Goal: Task Accomplishment & Management: Manage account settings

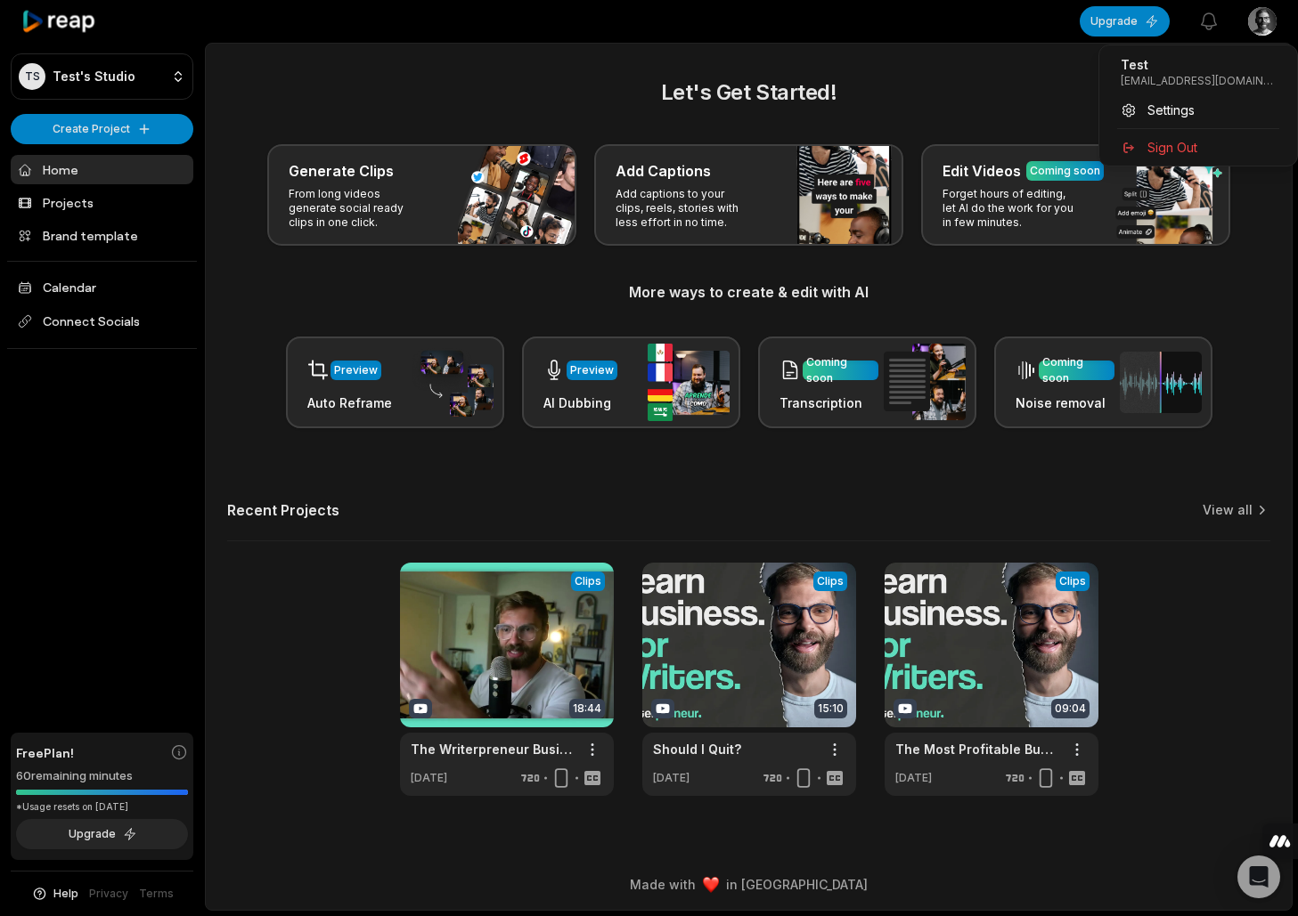
click at [1279, 24] on html "TS Test's Studio Create Project Home Projects Brand template Calendar Connect S…" at bounding box center [649, 458] width 1298 height 916
click at [1193, 133] on div "Sign Out" at bounding box center [1197, 147] width 183 height 29
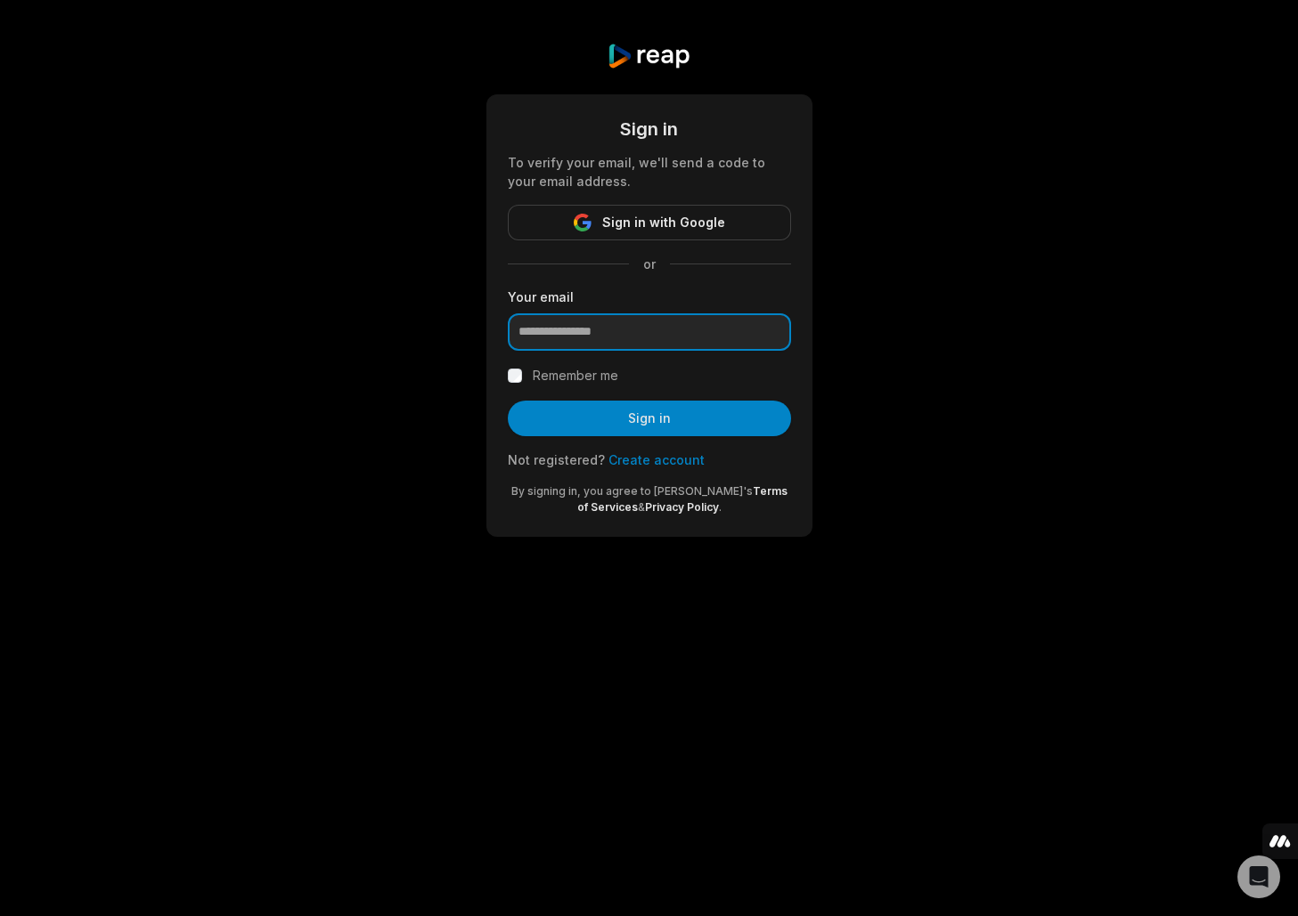
click at [607, 330] on input "email" at bounding box center [649, 332] width 283 height 37
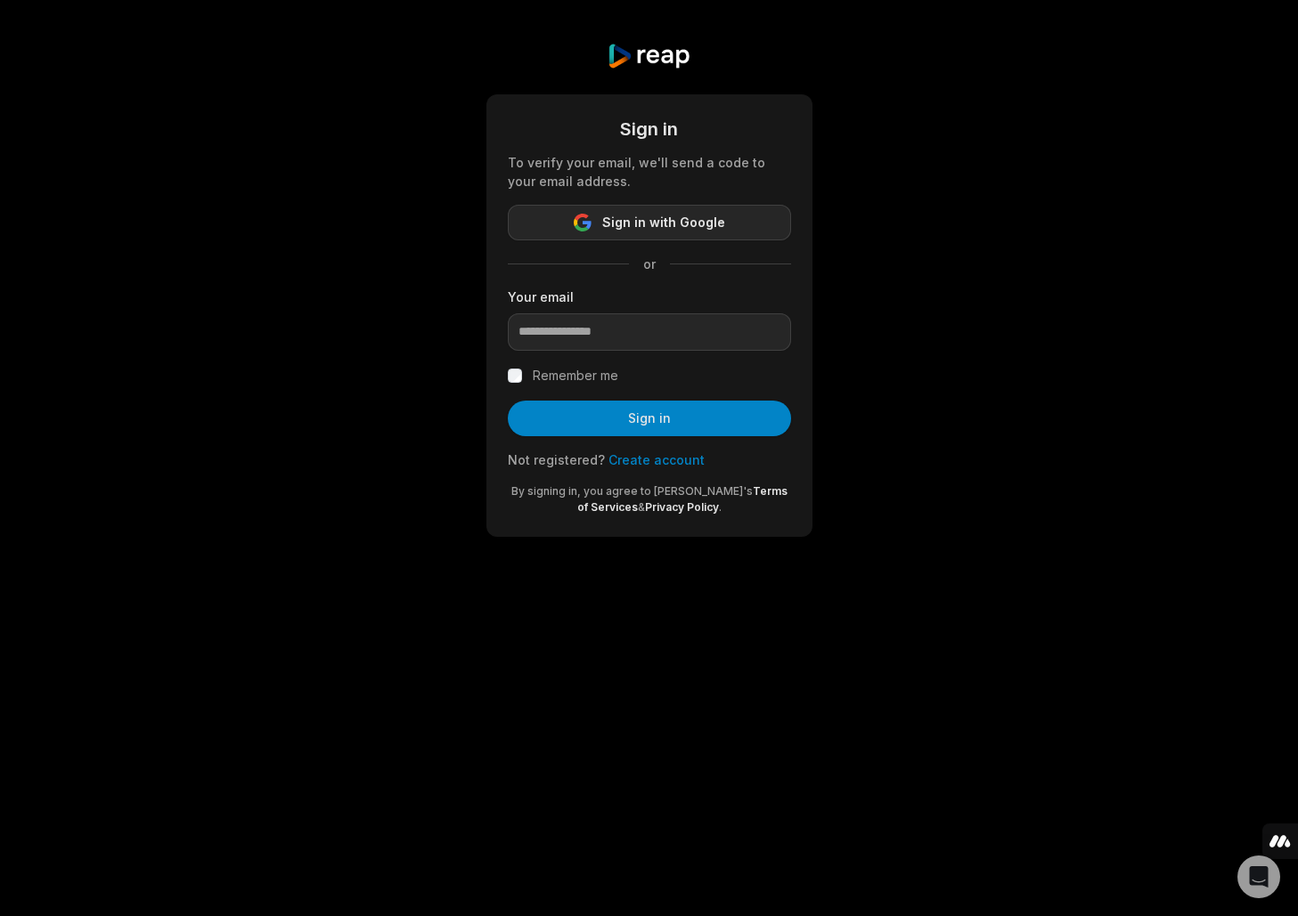
click at [615, 232] on span "Sign in with Google" at bounding box center [663, 222] width 123 height 21
